Goal: Find specific page/section: Find specific page/section

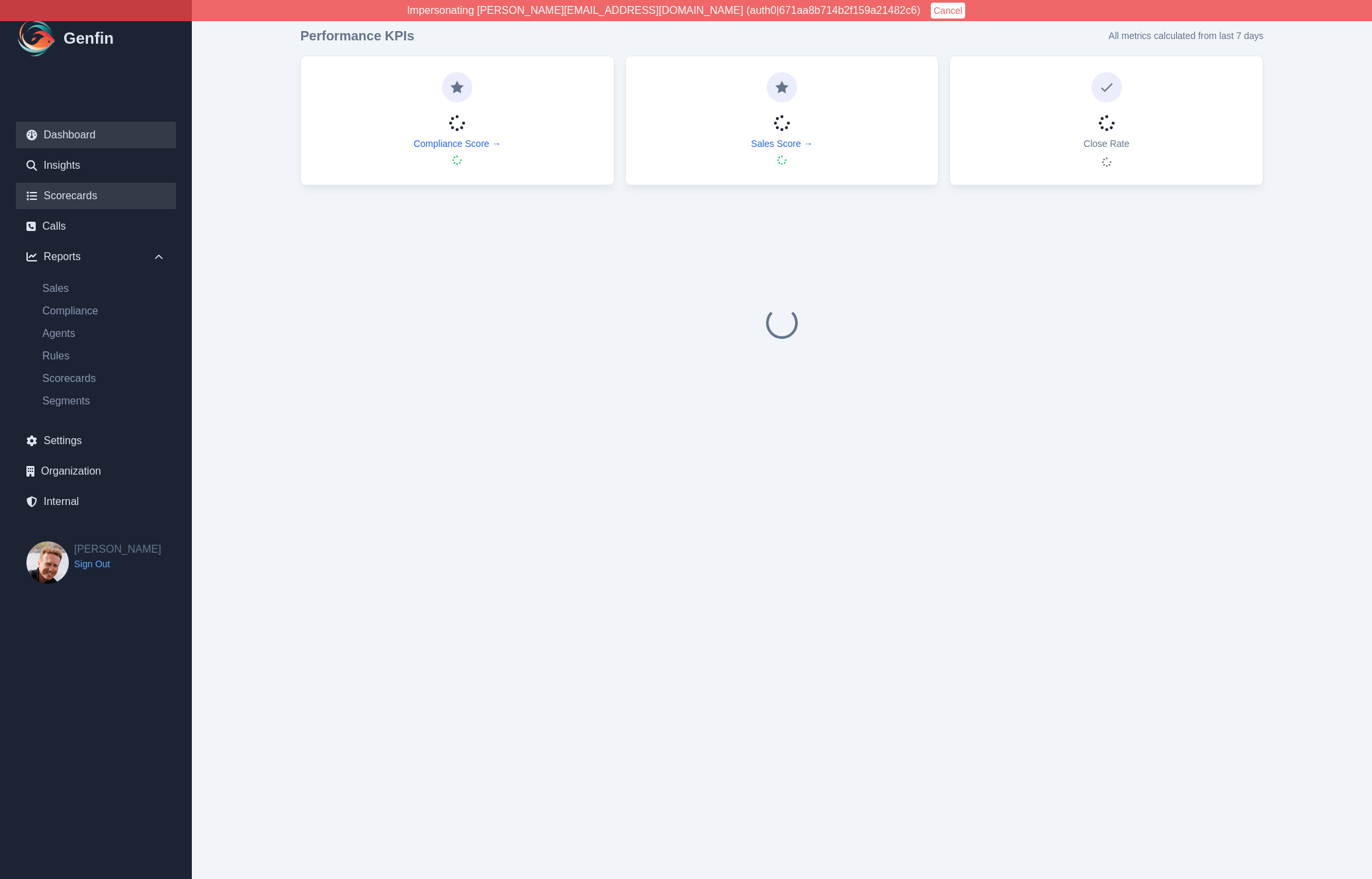
click at [63, 198] on link "Scorecards" at bounding box center [96, 196] width 160 height 26
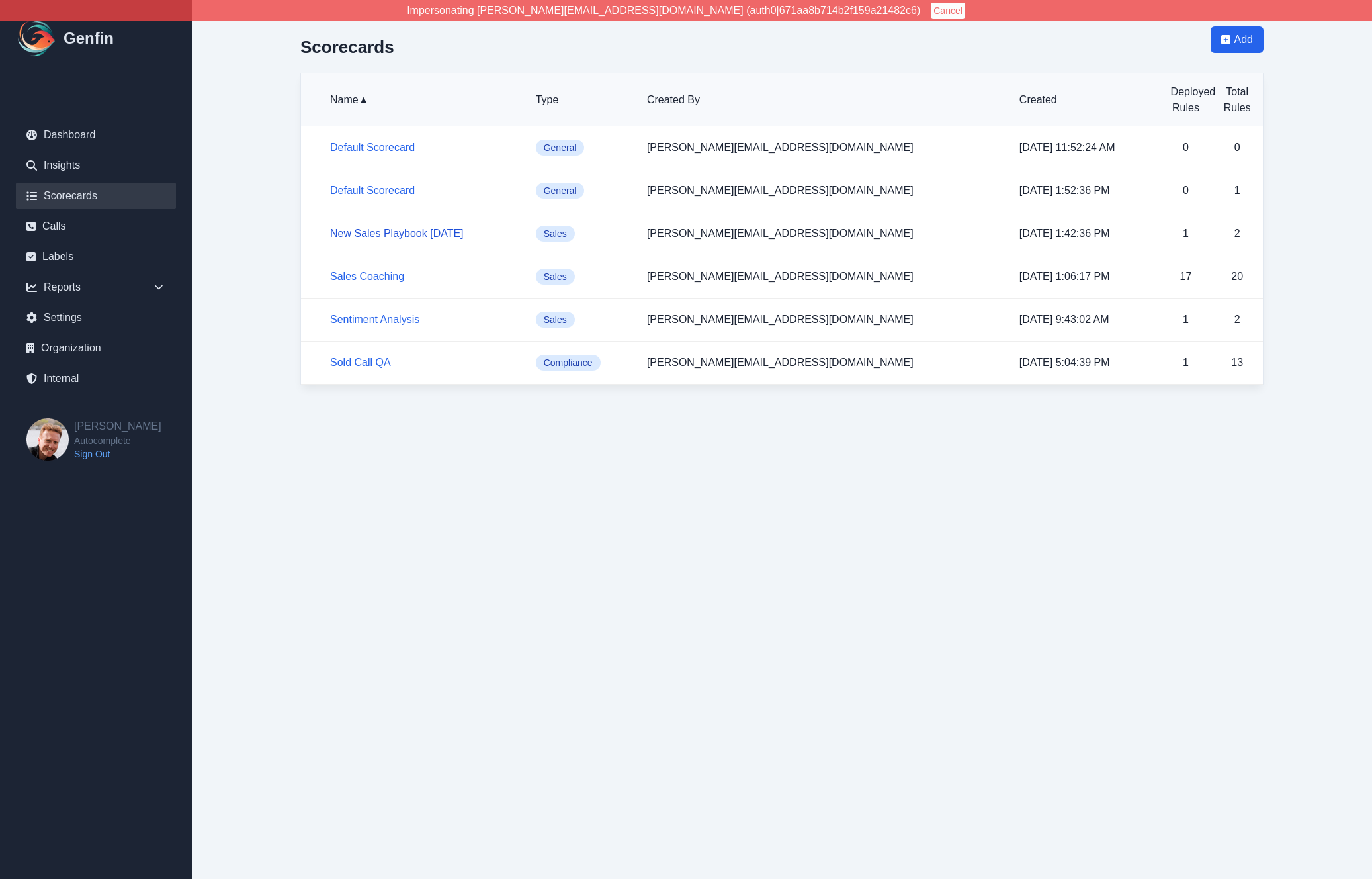
click at [397, 234] on link "New Sales Playbook [DATE]" at bounding box center [397, 233] width 134 height 12
click at [360, 317] on link "Sentiment Analysis" at bounding box center [374, 319] width 89 height 12
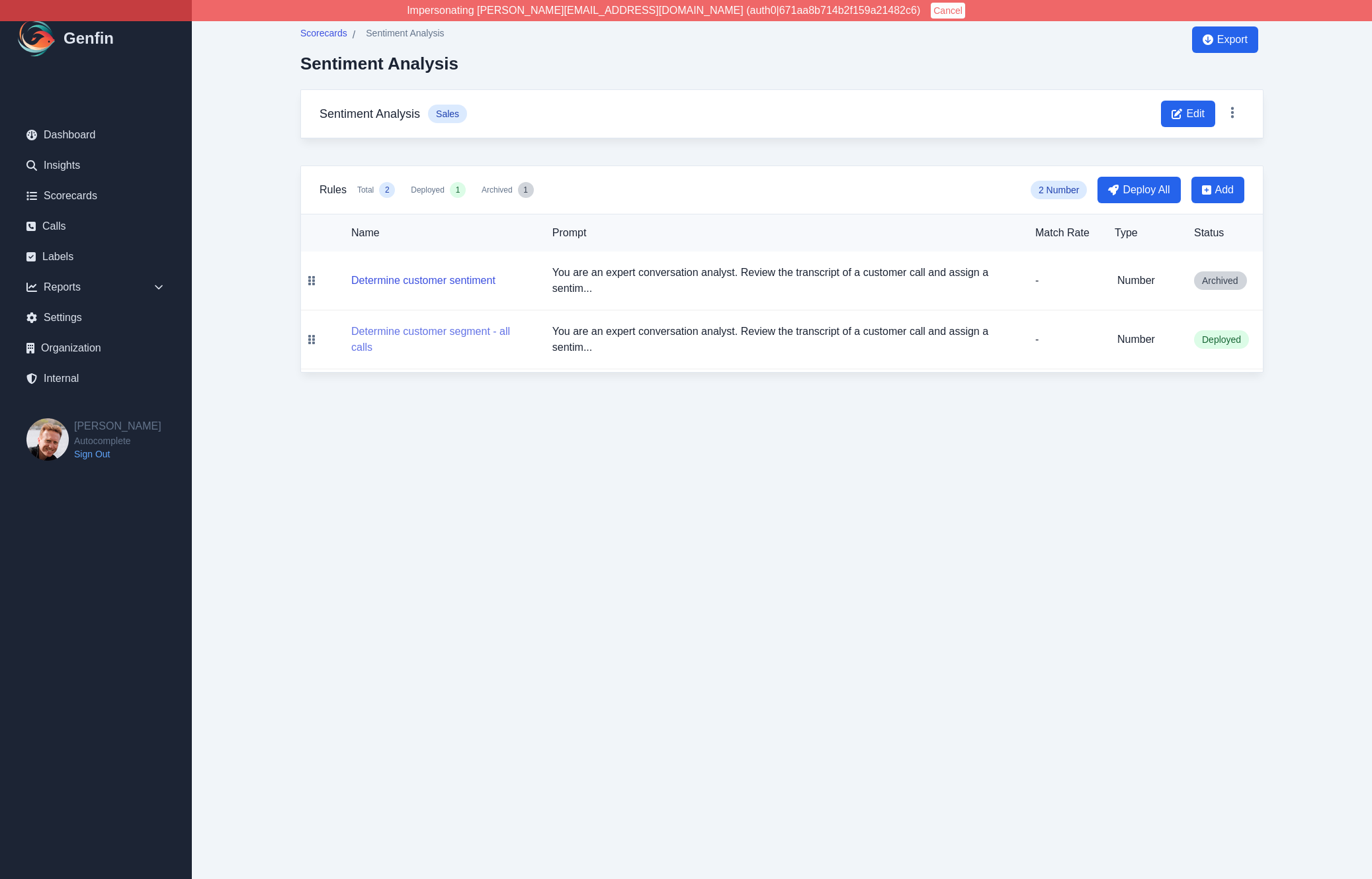
click at [422, 327] on button "Determine customer segment - all calls" at bounding box center [441, 339] width 180 height 31
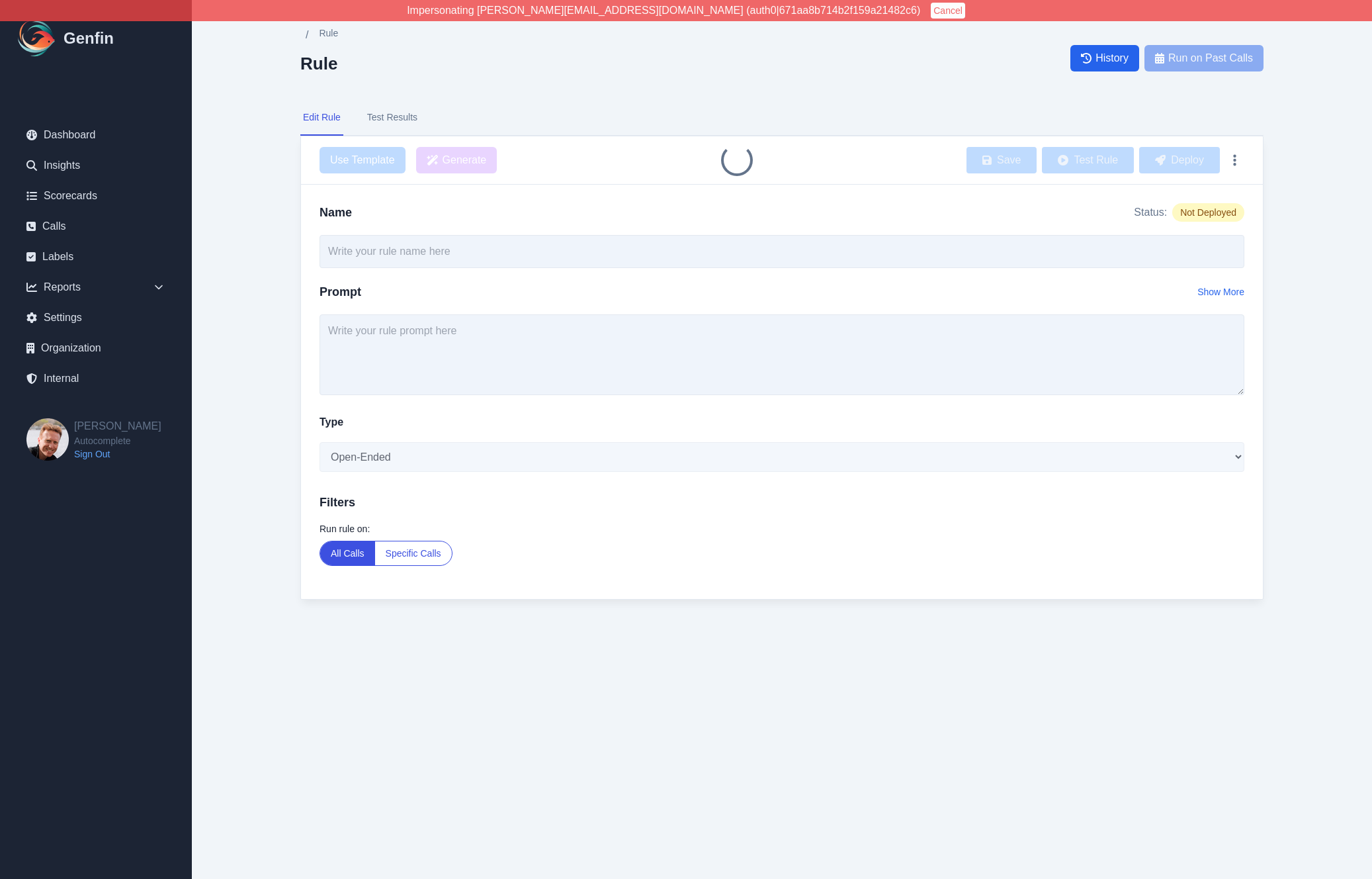
type input "Determine customer segment - all calls"
type textarea "You are an expert conversation analyst. Review the transcript of a customer cal…"
select select "Number"
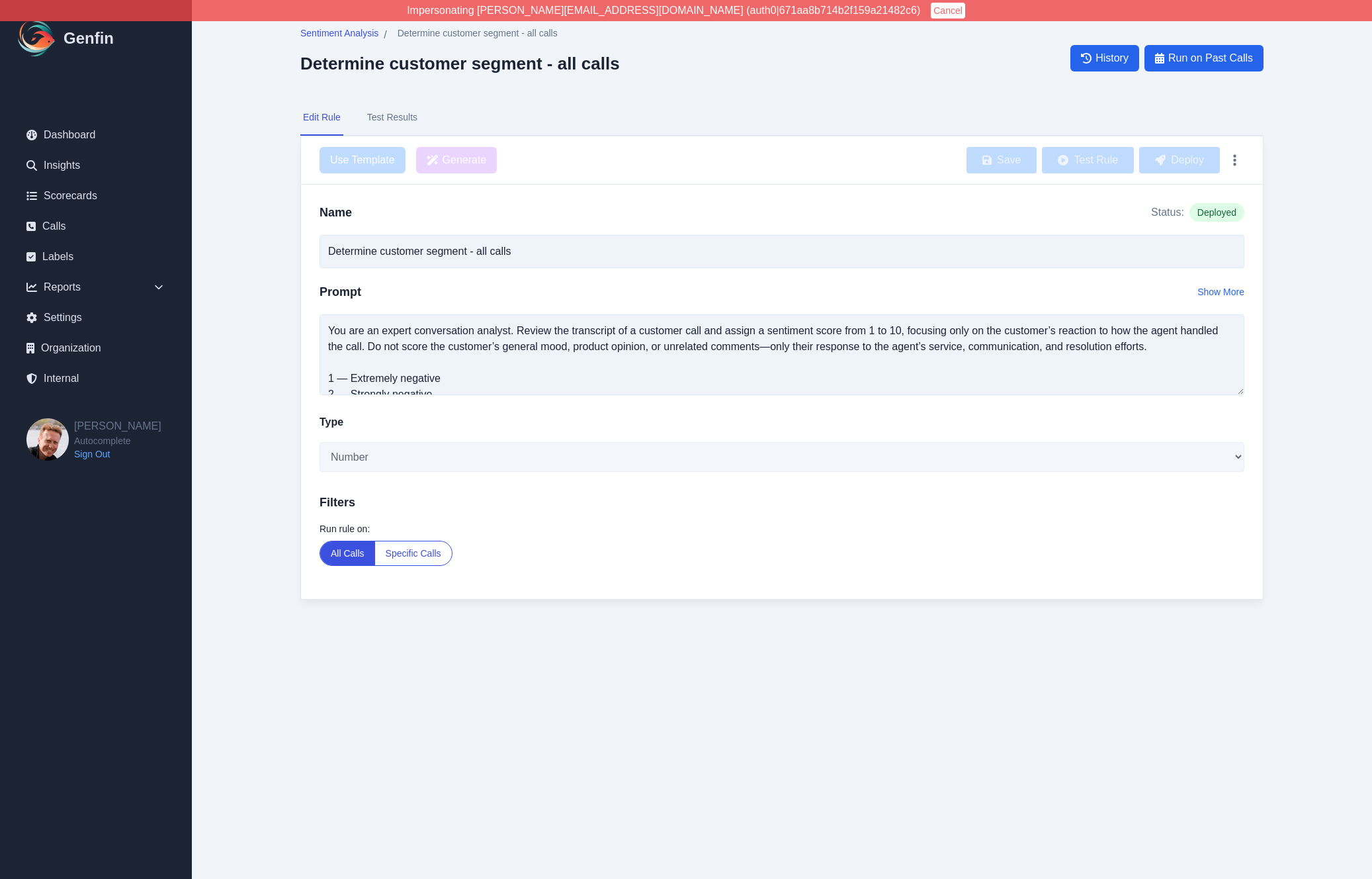
click at [332, 66] on h2 "Determine customer segment - all calls" at bounding box center [460, 64] width 320 height 20
drag, startPoint x: 332, startPoint y: 66, endPoint x: 605, endPoint y: 67, distance: 273.0
click at [605, 67] on h2 "Determine customer segment - all calls" at bounding box center [460, 64] width 320 height 20
copy h2 "Determine customer segment - all calls"
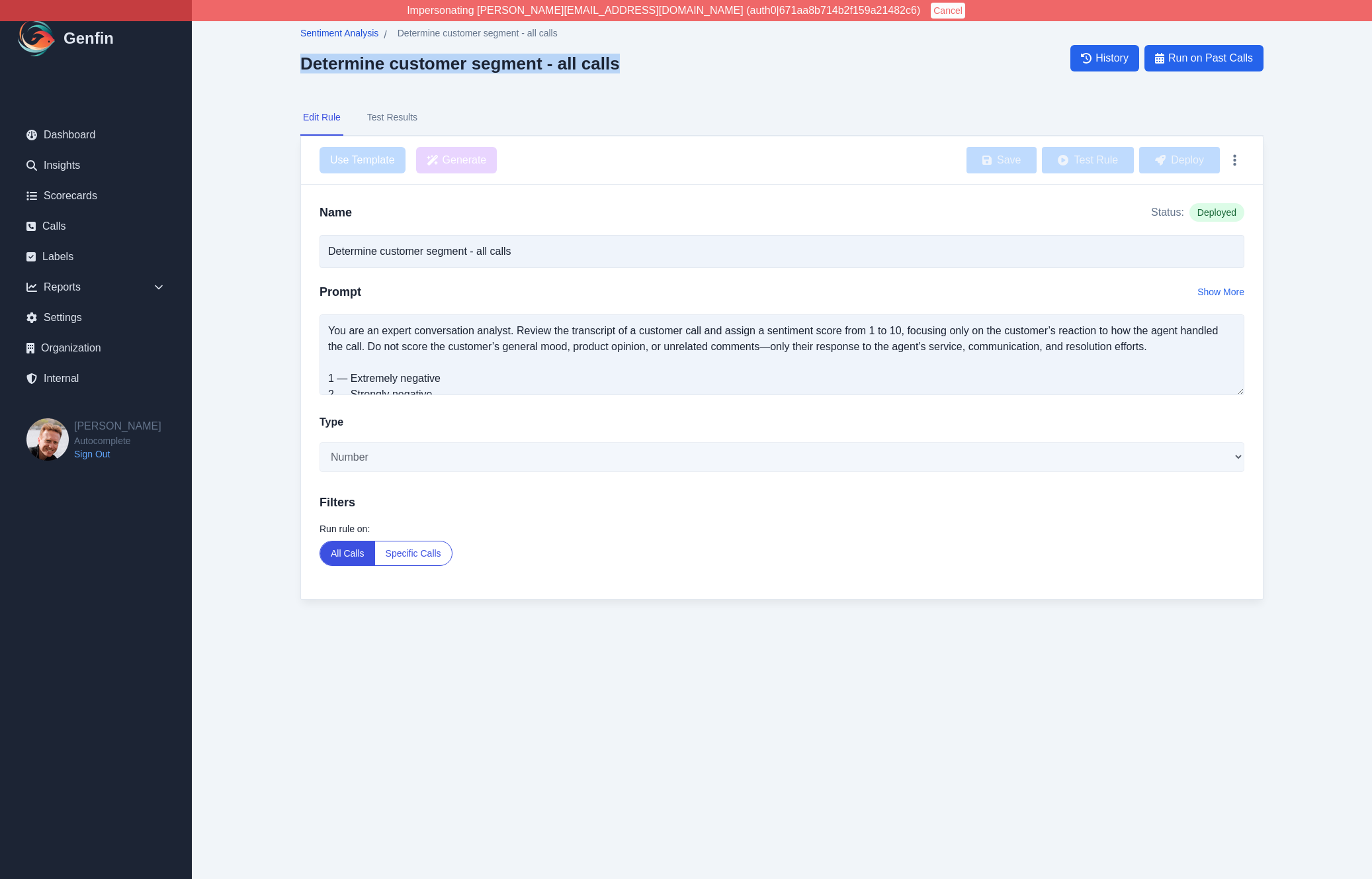
click at [344, 38] on span "Sentiment Analysis" at bounding box center [339, 33] width 78 height 13
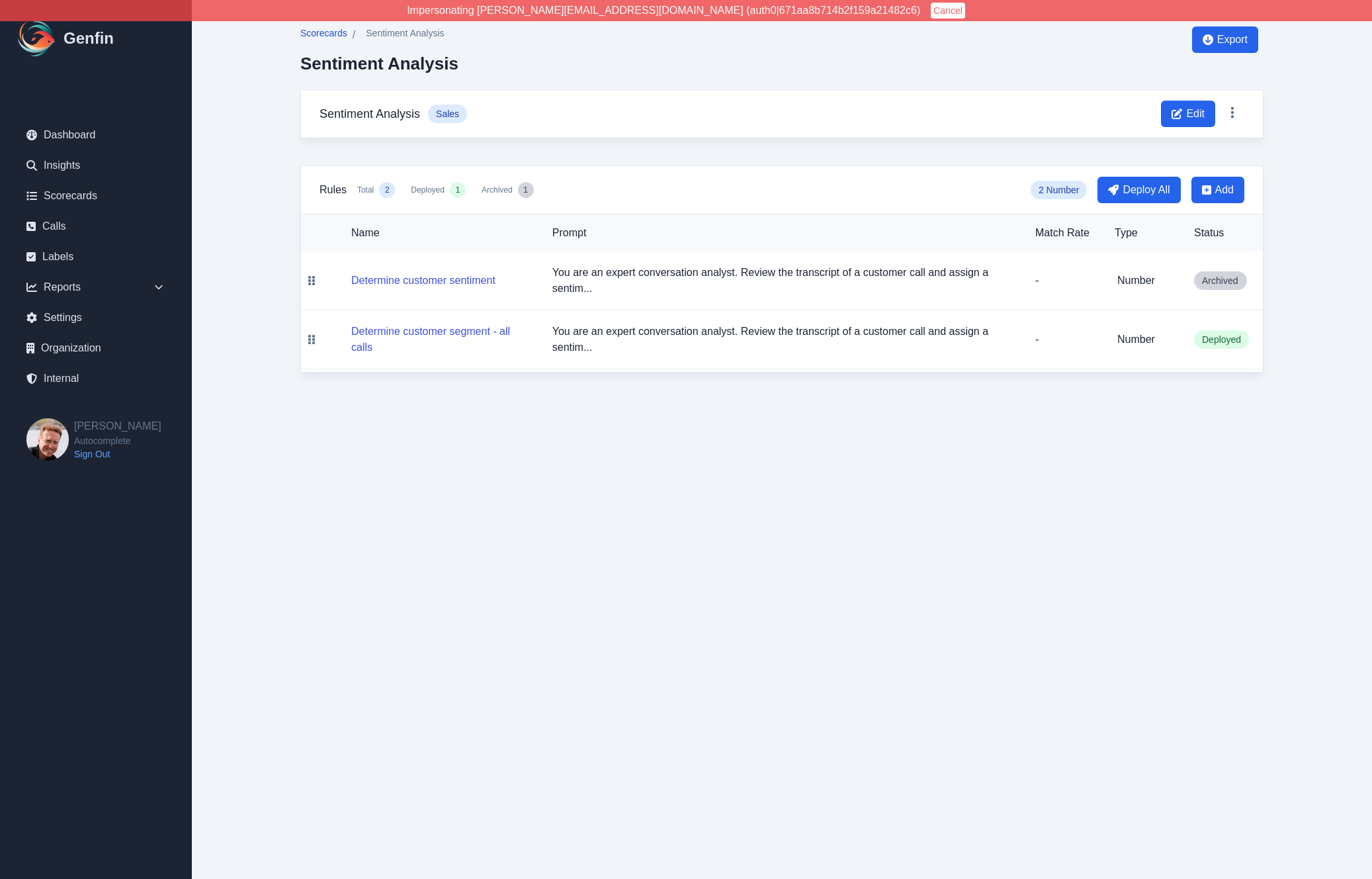
click at [331, 33] on span "Scorecards" at bounding box center [323, 33] width 47 height 13
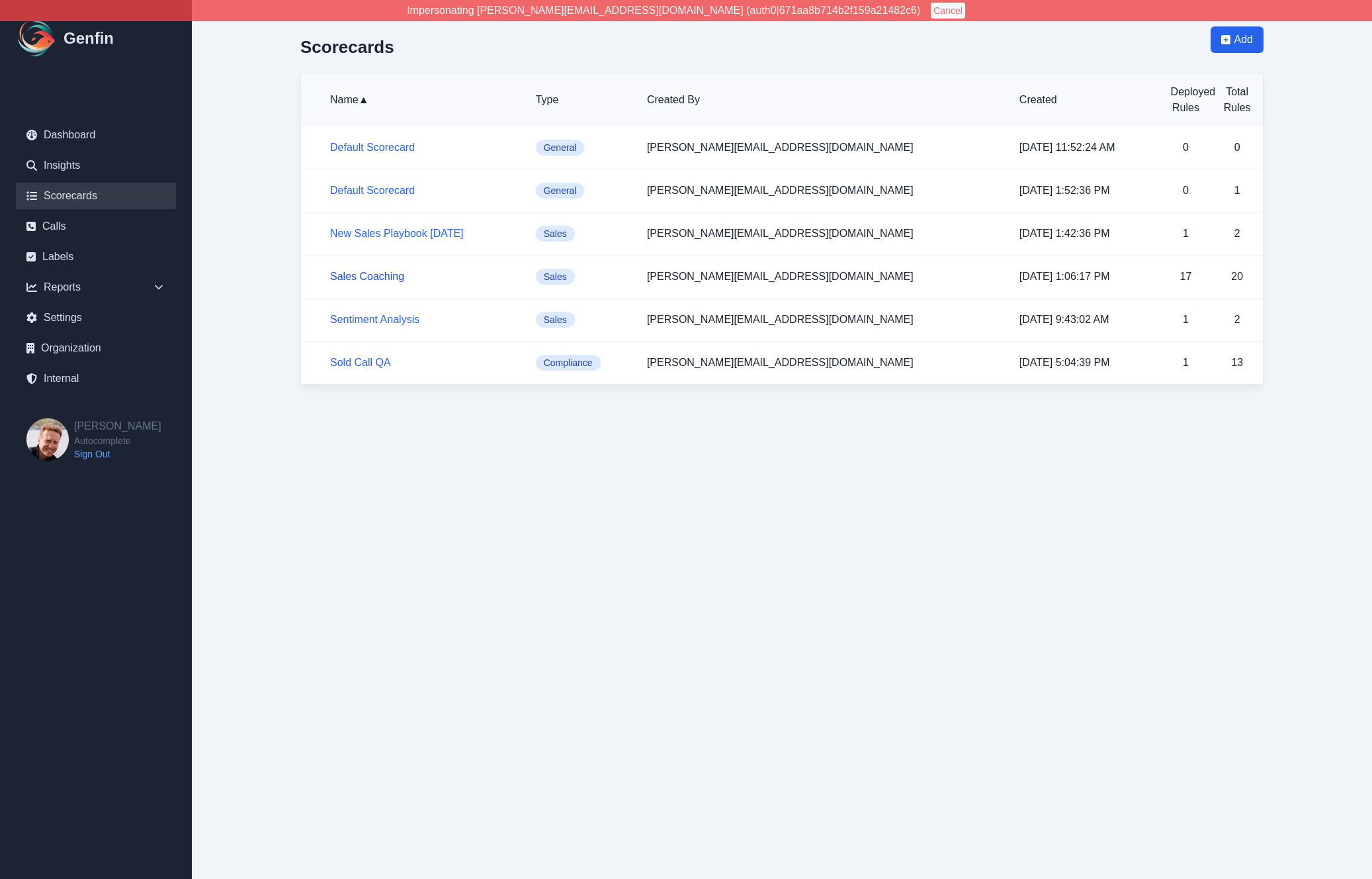
click at [362, 275] on link "Sales Coaching" at bounding box center [367, 276] width 74 height 12
